Goal: Complete application form

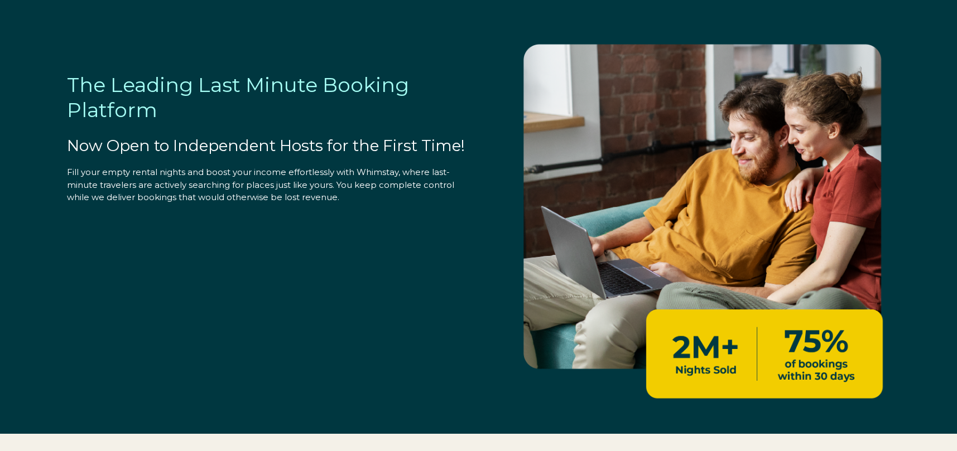
select select "US"
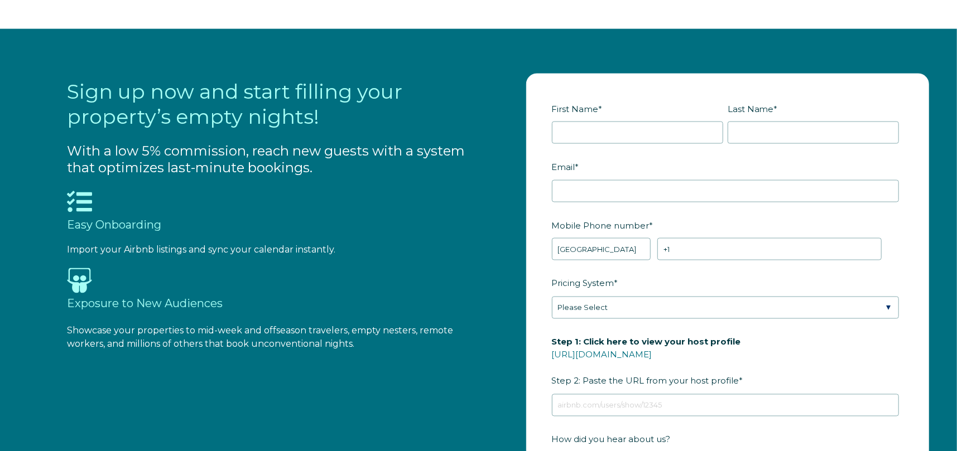
scroll to position [1209, 0]
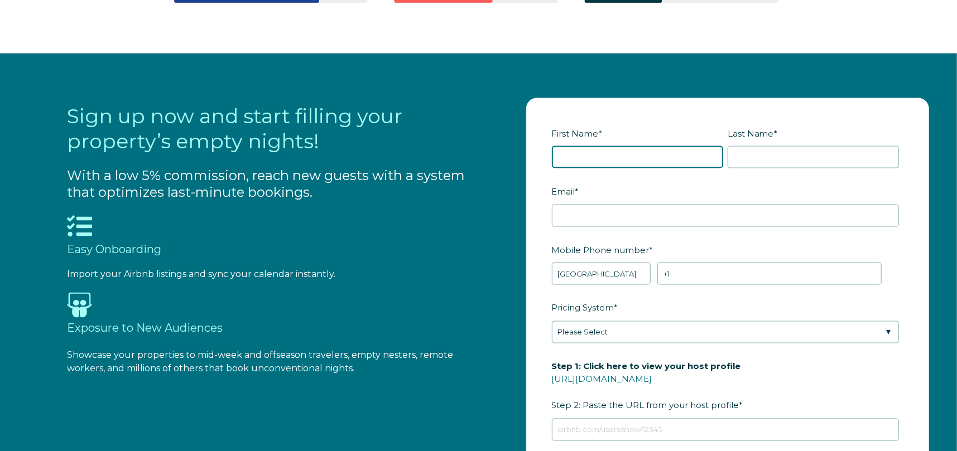
click at [643, 166] on input "First Name *" at bounding box center [637, 157] width 171 height 22
type input "[PERSON_NAME]"
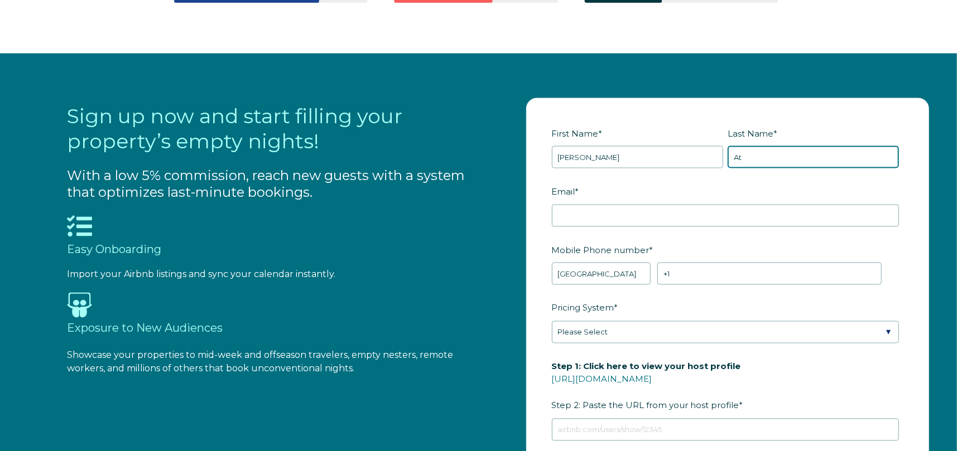
type input "A"
type input "[PERSON_NAME]"
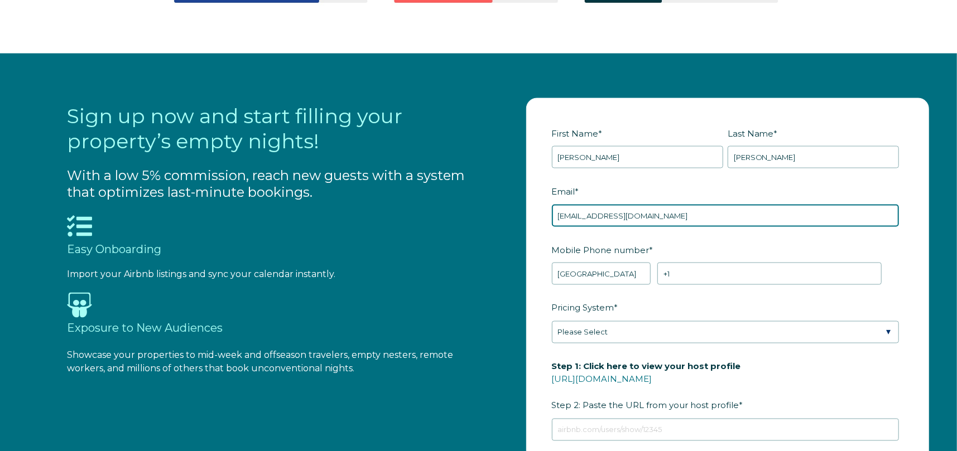
type input "[EMAIL_ADDRESS][DOMAIN_NAME]"
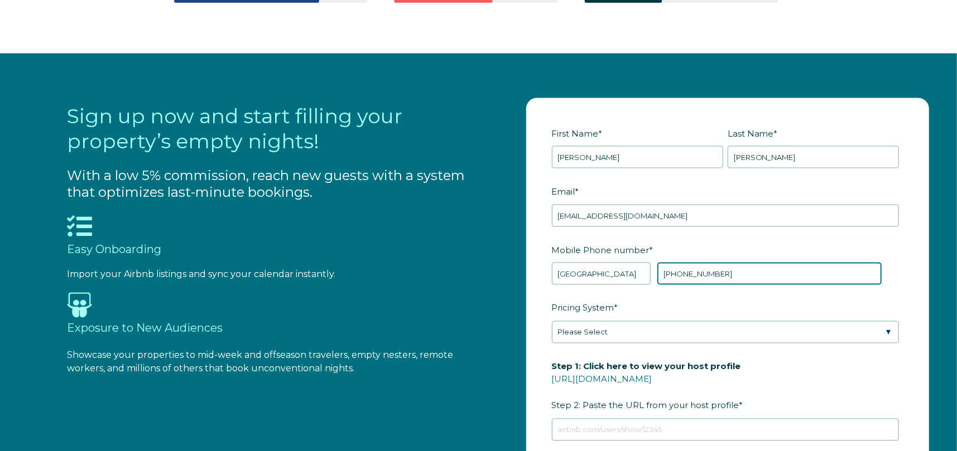
type input "[PHONE_NUMBER]"
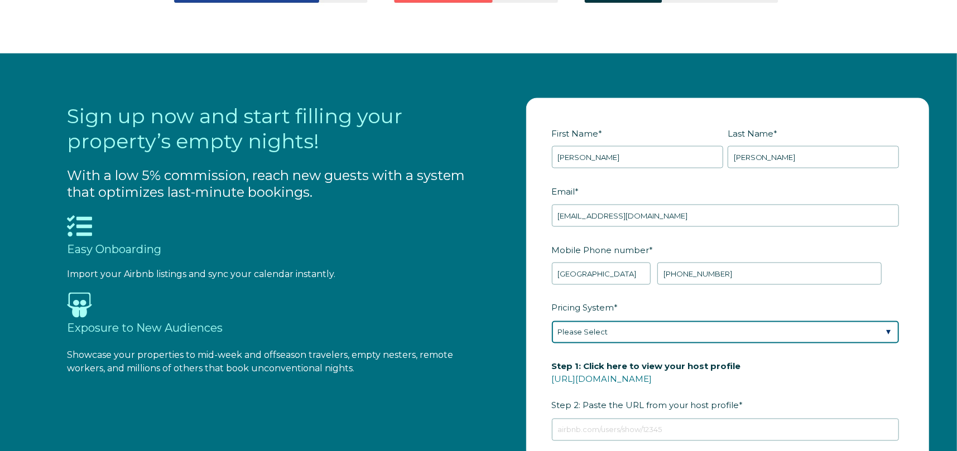
click at [709, 325] on select "Please Select Manual Airbnb Smart Pricing PriceLabs Wheelhouse Beyond Pricing 3…" at bounding box center [725, 332] width 347 height 22
select select "PriceLabs"
click at [552, 321] on select "Please Select Manual Airbnb Smart Pricing PriceLabs Wheelhouse Beyond Pricing 3…" at bounding box center [725, 332] width 347 height 22
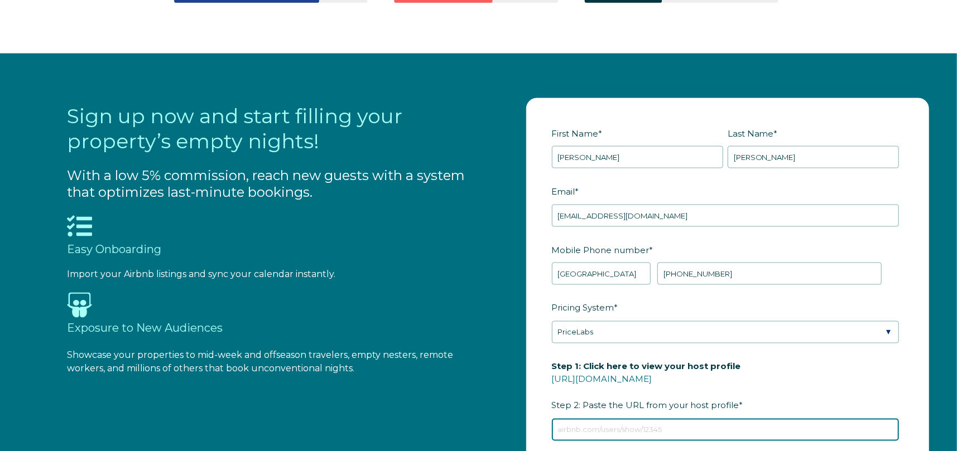
click at [696, 436] on input "Step 1: Click here to view your host profile [URL][DOMAIN_NAME] Step 2: Paste t…" at bounding box center [725, 430] width 347 height 22
